Goal: Check status: Check status

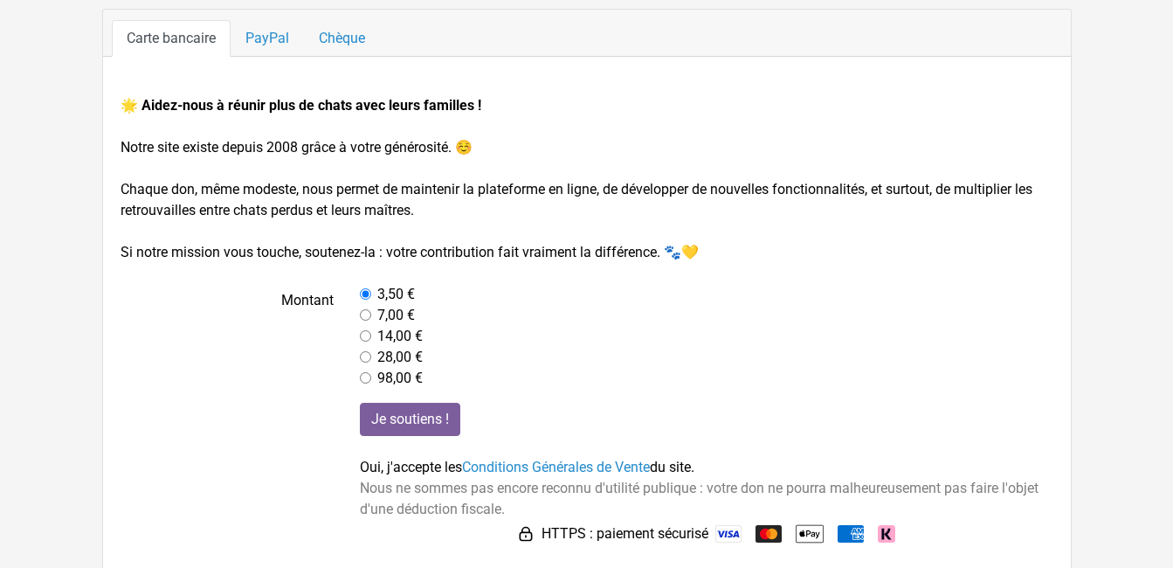
scroll to position [225, 0]
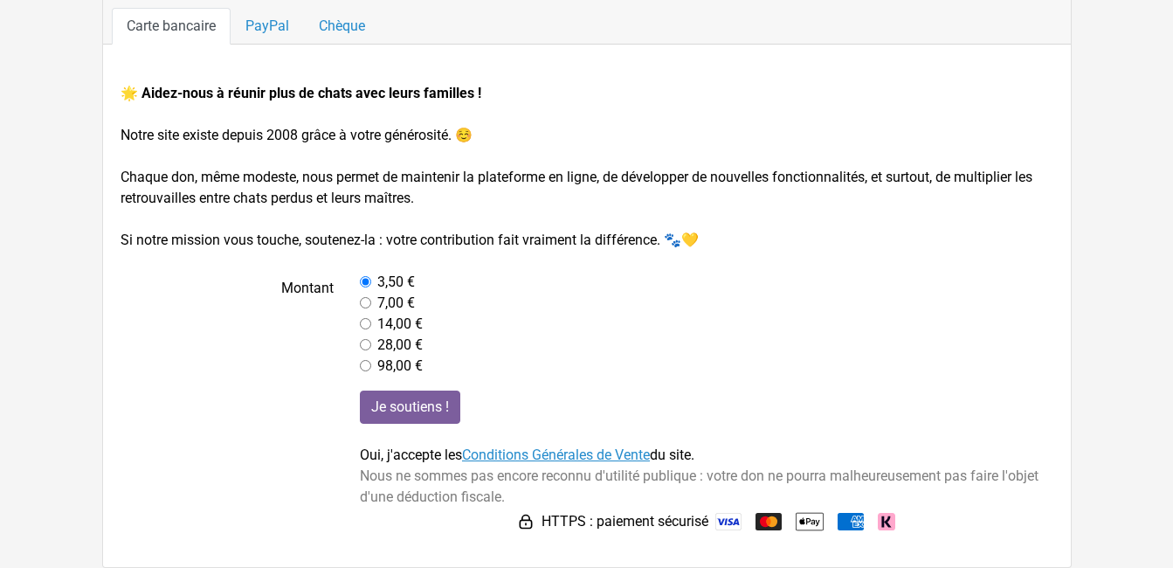
click at [582, 458] on link "Conditions Générales de Vente" at bounding box center [556, 454] width 188 height 17
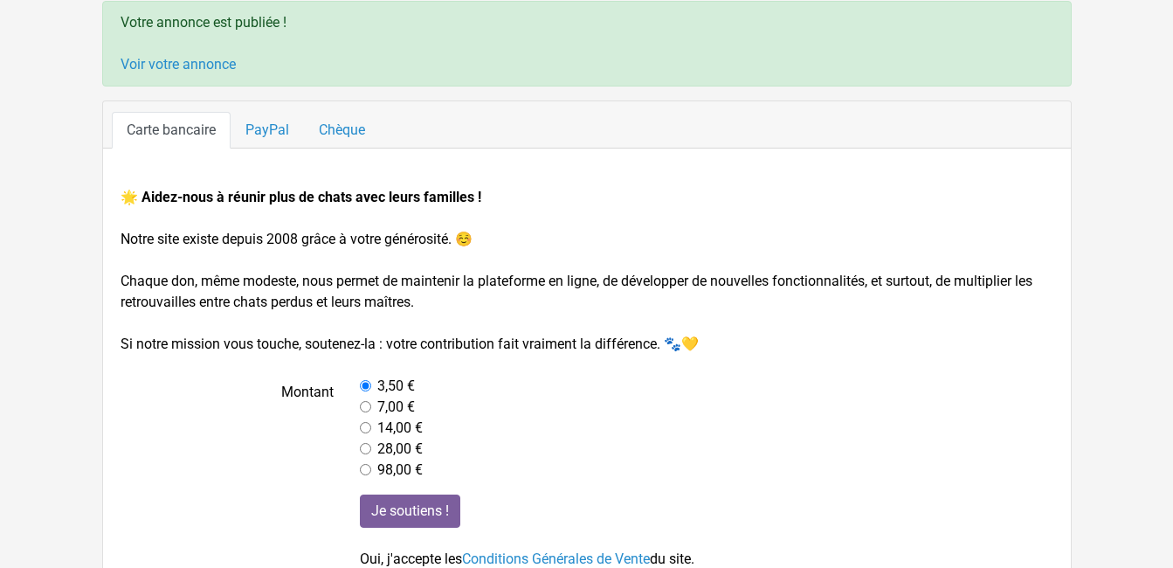
scroll to position [0, 0]
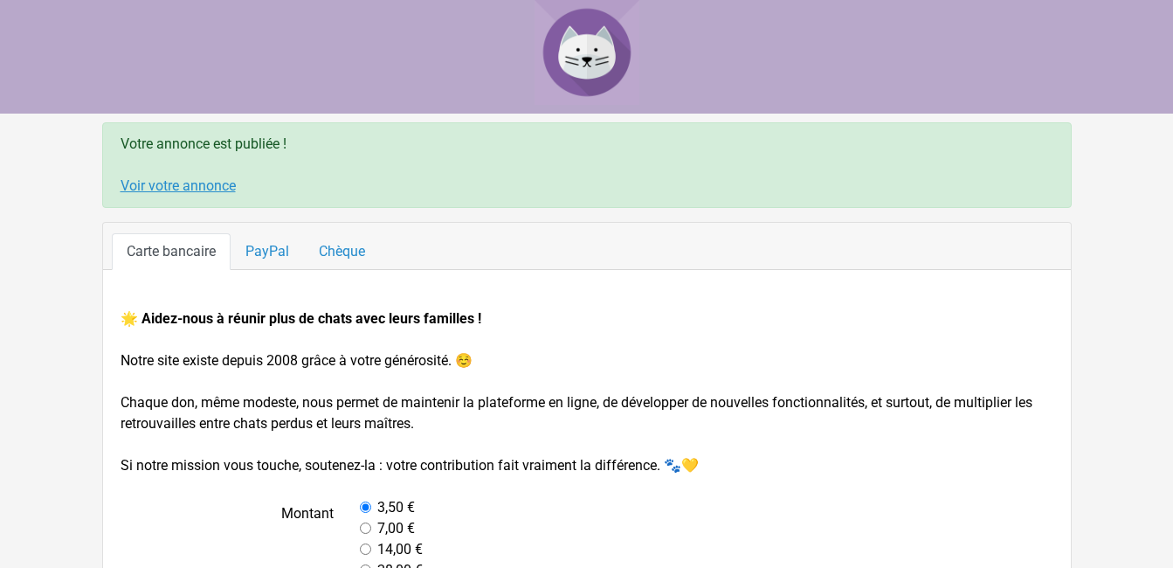
click at [195, 190] on link "Voir votre annonce" at bounding box center [178, 185] width 115 height 17
click at [125, 183] on link "Voir votre annonce" at bounding box center [178, 185] width 115 height 17
